Goal: Information Seeking & Learning: Learn about a topic

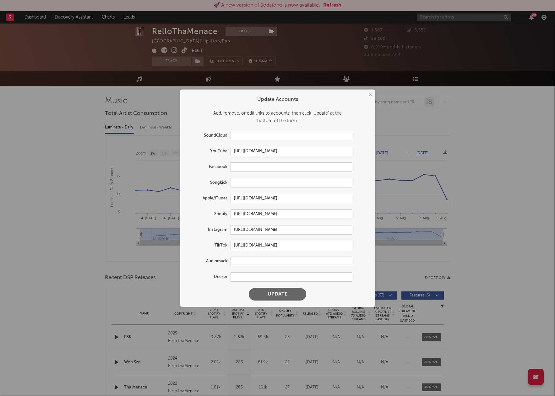
select select "1w"
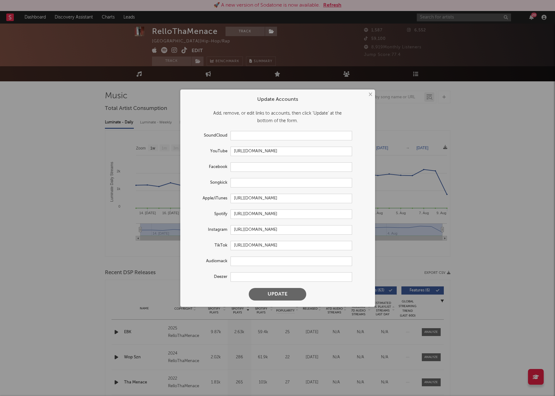
click at [367, 95] on button "×" at bounding box center [370, 94] width 7 height 7
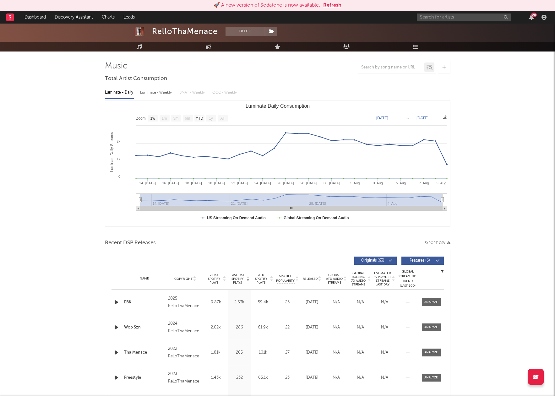
scroll to position [35, 0]
click at [329, 7] on button "Refresh" at bounding box center [332, 6] width 18 height 8
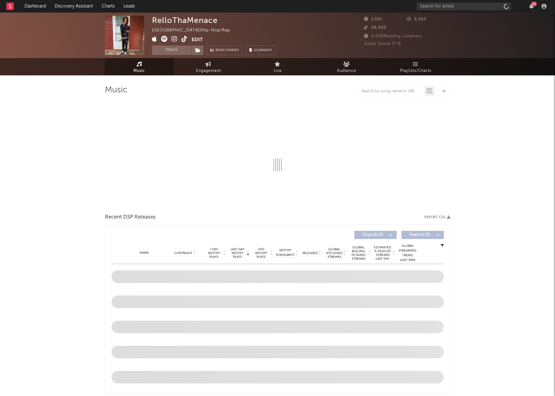
select select "1w"
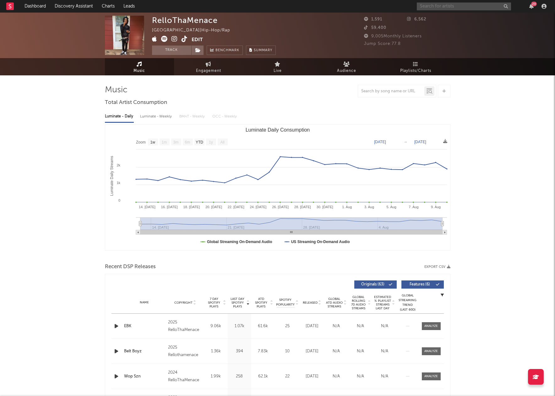
click at [429, 9] on input "text" at bounding box center [464, 7] width 94 height 8
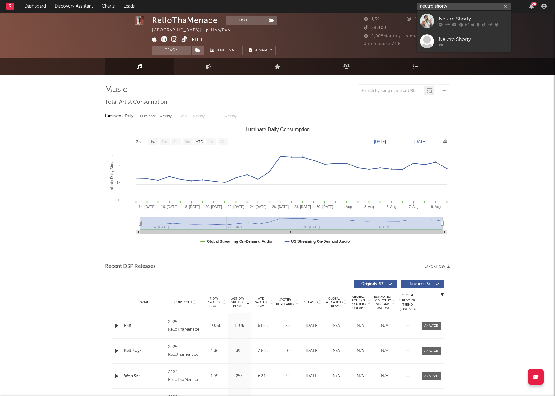
scroll to position [0, 0]
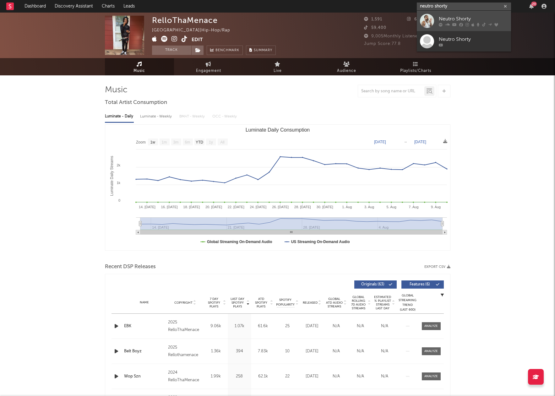
type input "neutro shorty"
click at [454, 18] on div "Neutro Shorty" at bounding box center [473, 19] width 69 height 8
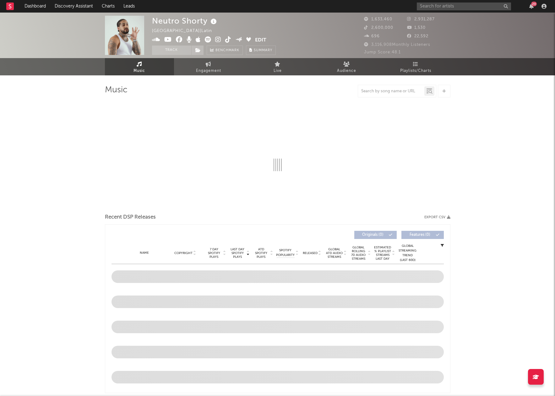
select select "6m"
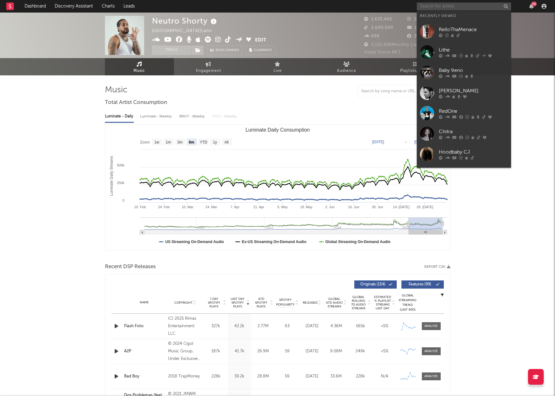
click at [433, 8] on input "text" at bounding box center [464, 7] width 94 height 8
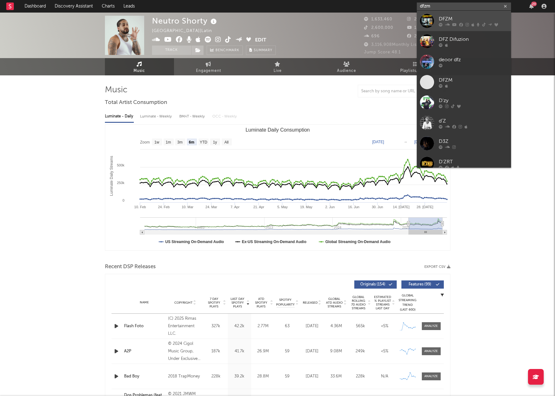
type input "dfzm"
click at [446, 20] on div "DFZM" at bounding box center [473, 19] width 69 height 8
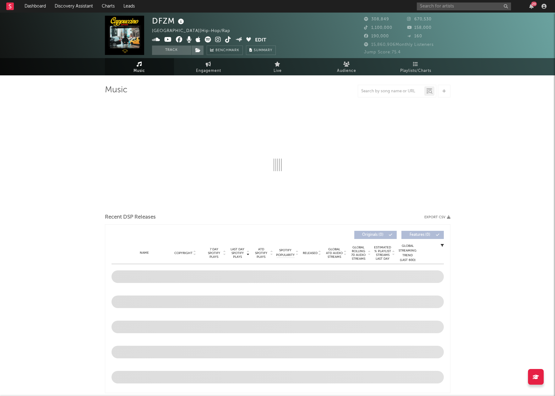
select select "6m"
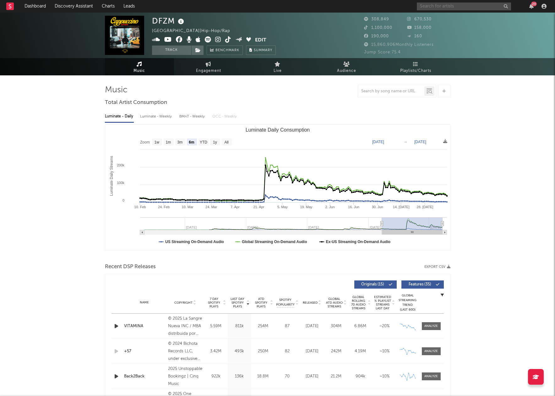
click at [461, 7] on input "text" at bounding box center [464, 7] width 94 height 8
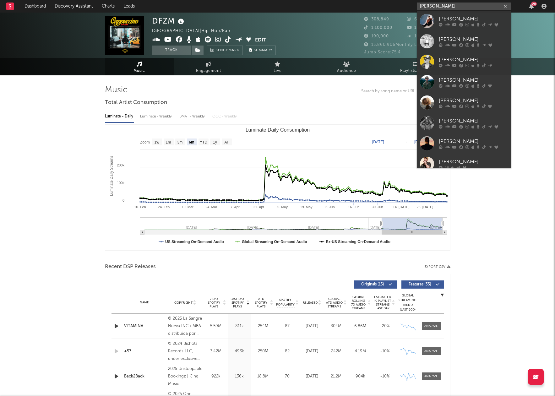
type input "Justin quilts"
drag, startPoint x: 461, startPoint y: 7, endPoint x: 464, endPoint y: 21, distance: 14.8
click at [464, 21] on div "Justin Quiles" at bounding box center [473, 19] width 69 height 8
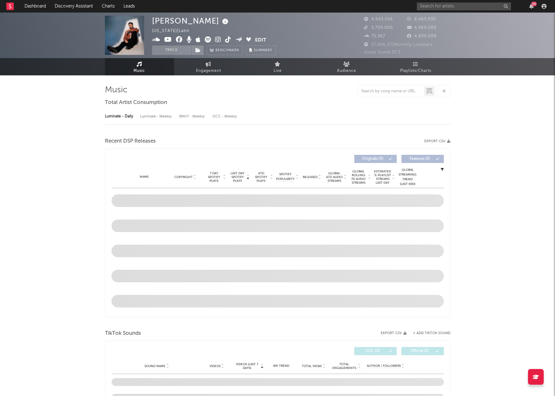
select select "6m"
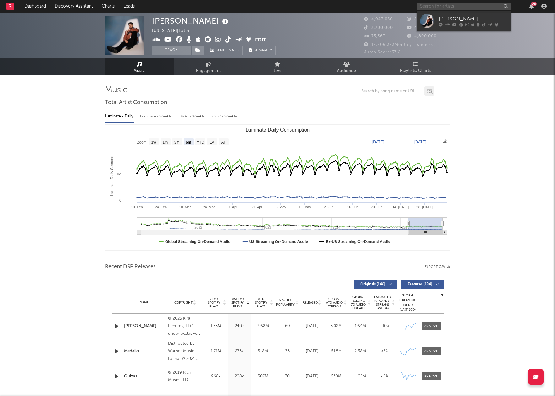
click at [450, 4] on input "text" at bounding box center [464, 7] width 94 height 8
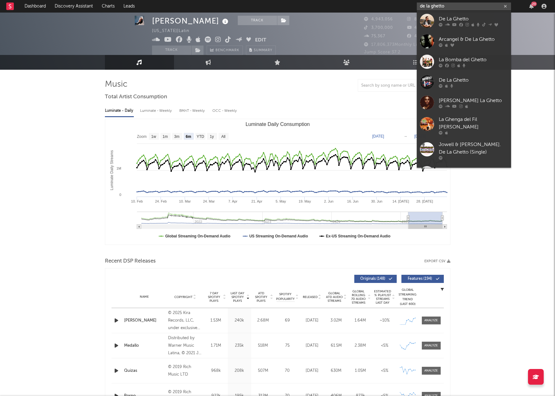
scroll to position [6, 1]
type input "de la ghetto"
click at [458, 18] on div "De La Ghetto" at bounding box center [473, 19] width 69 height 8
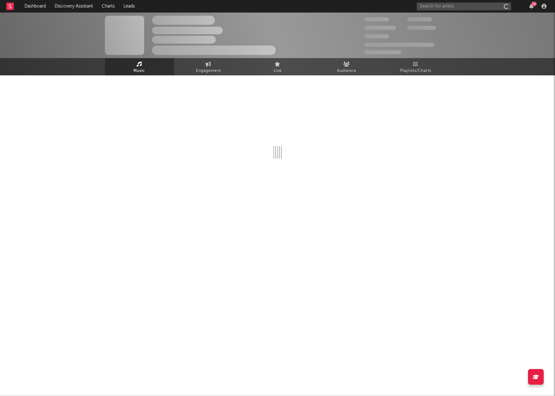
scroll to position [6, 0]
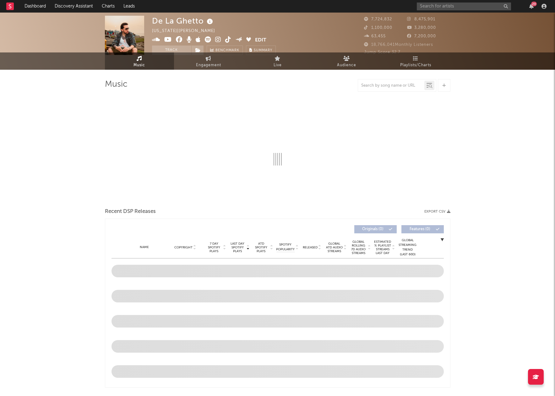
select select "6m"
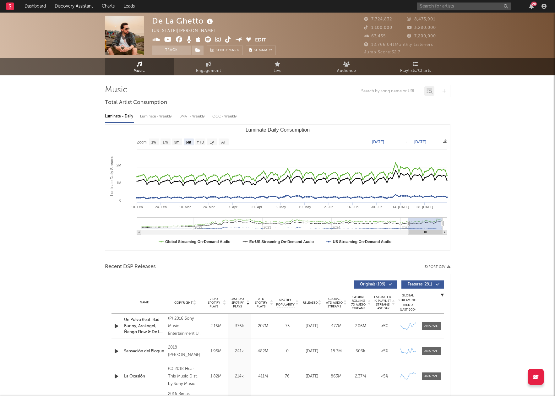
scroll to position [0, 0]
click at [458, 8] on input "text" at bounding box center [464, 7] width 94 height 8
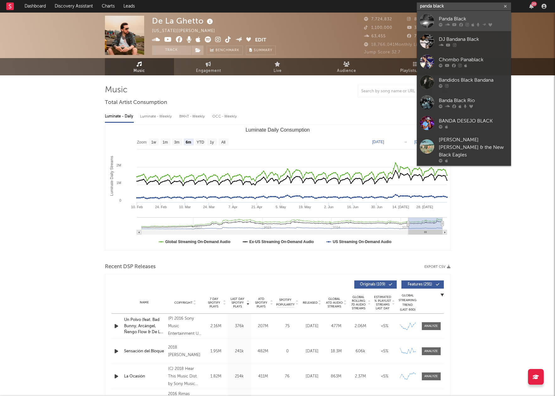
type input "panda black"
click at [469, 19] on div "Panda Black" at bounding box center [473, 19] width 69 height 8
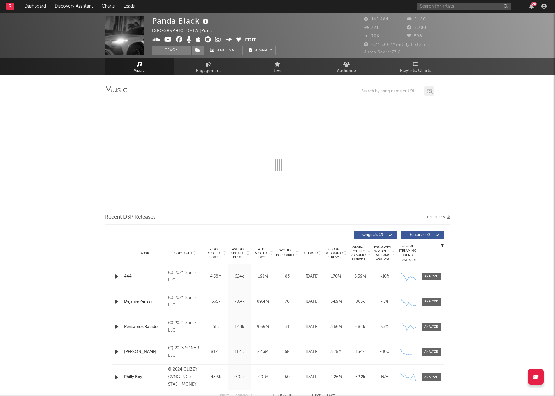
select select "6m"
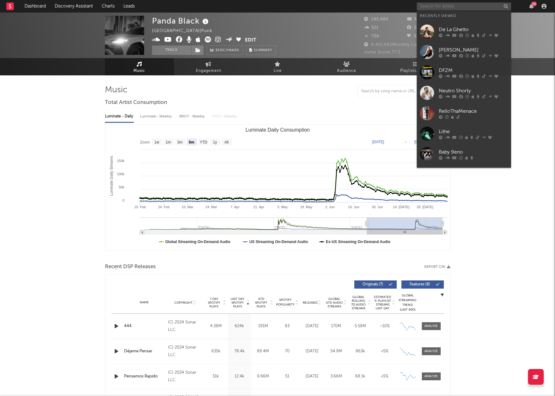
click at [431, 9] on input "text" at bounding box center [464, 7] width 94 height 8
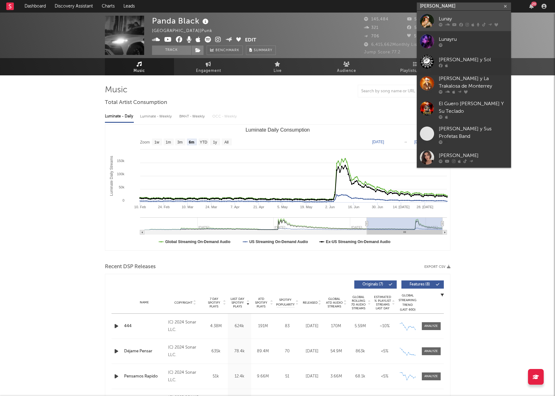
type input "luna"
drag, startPoint x: 435, startPoint y: 17, endPoint x: 438, endPoint y: 17, distance: 3.8
click at [438, 17] on link "Lunay" at bounding box center [464, 21] width 94 height 20
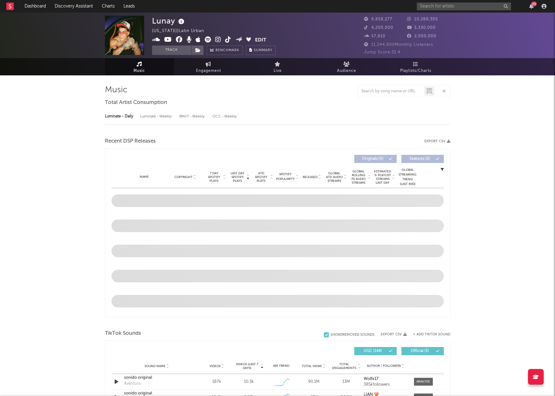
select select "6m"
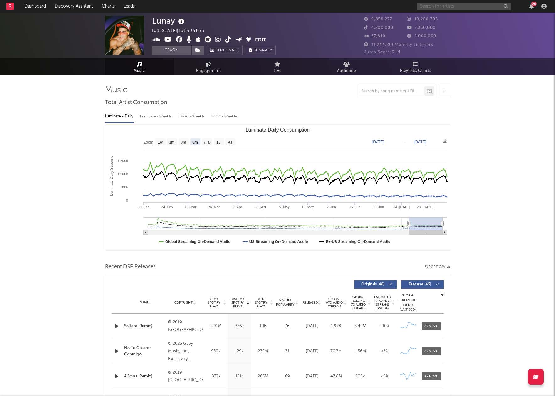
click at [440, 7] on input "text" at bounding box center [464, 7] width 94 height 8
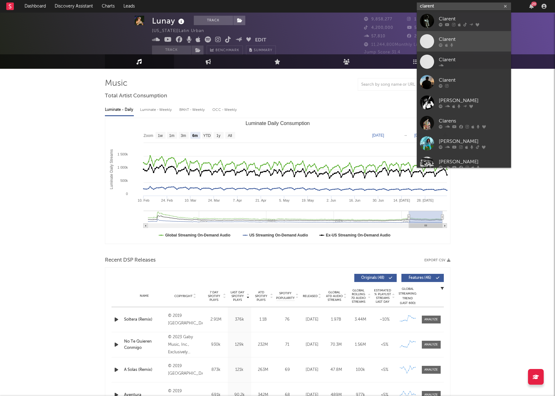
scroll to position [3, 0]
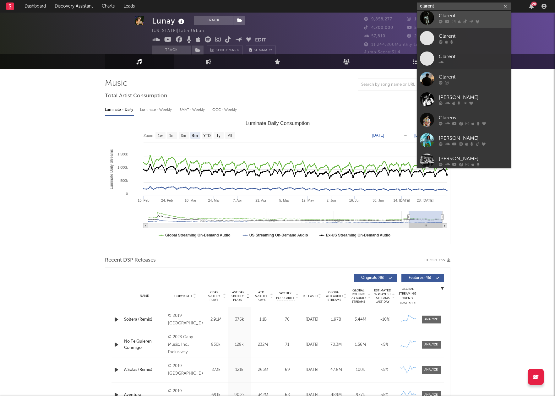
type input "clarent"
click at [450, 18] on div "Clarent" at bounding box center [473, 16] width 69 height 8
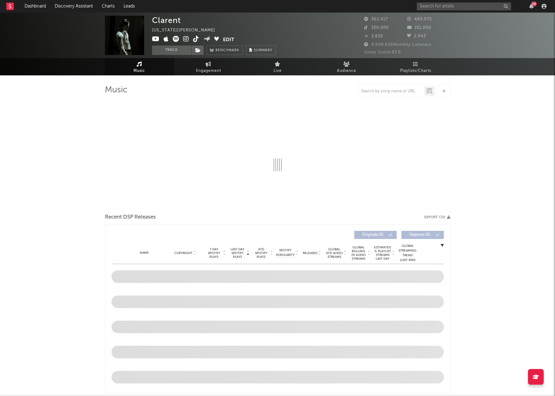
select select "6m"
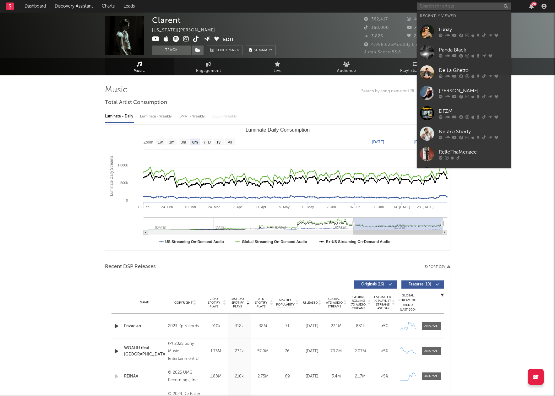
click at [440, 9] on input "text" at bounding box center [464, 7] width 94 height 8
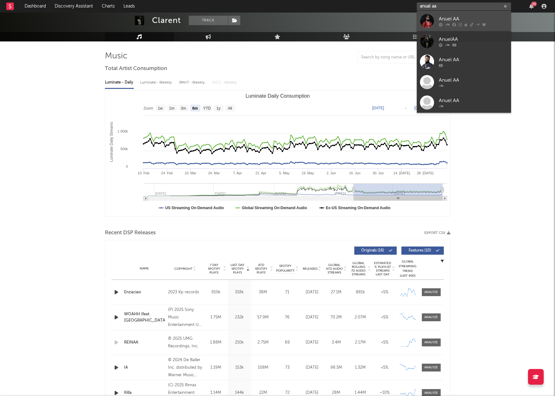
scroll to position [35, 1]
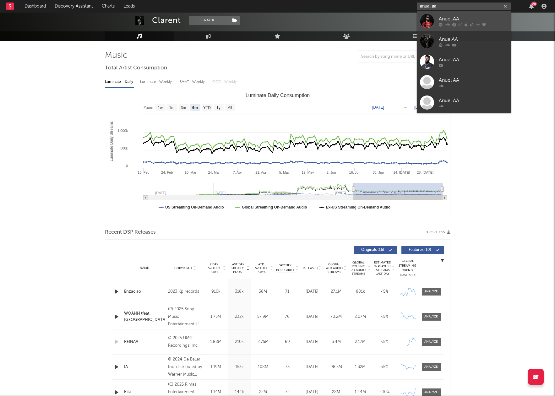
type input "anual aa"
click at [440, 16] on div "Anuel AA" at bounding box center [473, 19] width 69 height 8
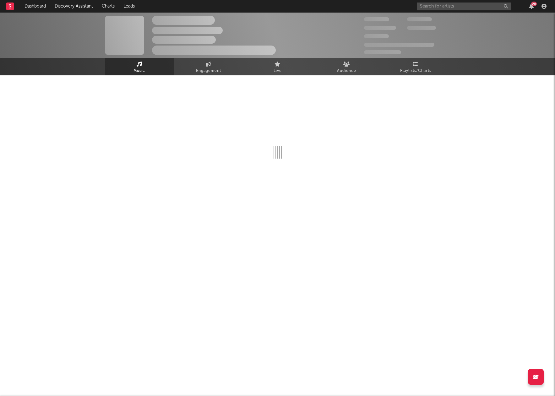
scroll to position [35, 0]
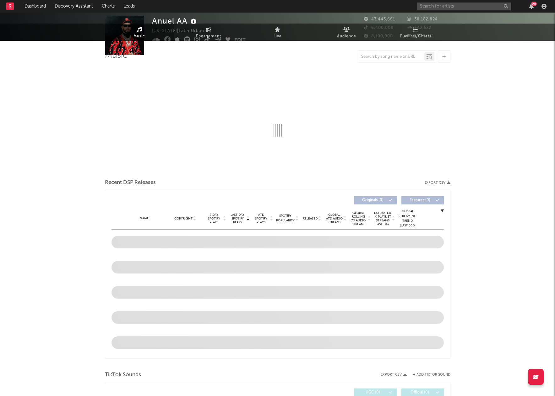
select select "6m"
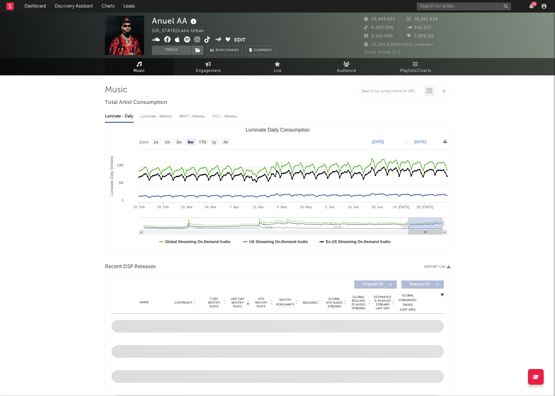
scroll to position [0, 0]
